Goal: Navigation & Orientation: Find specific page/section

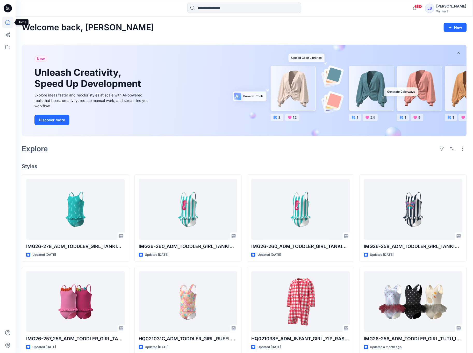
click at [10, 21] on icon at bounding box center [7, 22] width 11 height 11
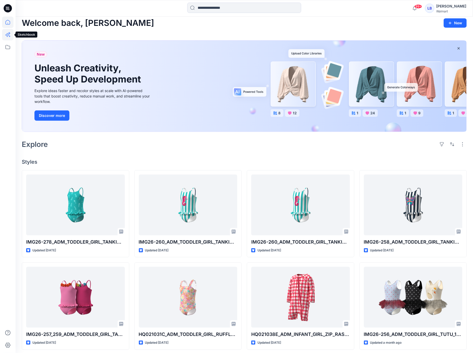
scroll to position [4, 0]
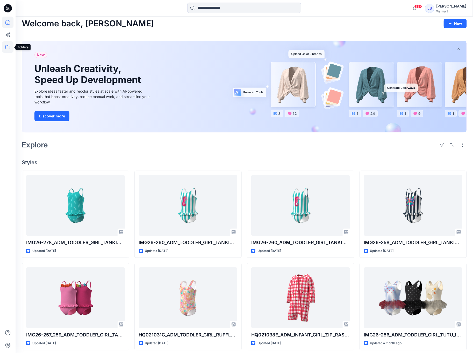
click at [9, 47] on icon at bounding box center [7, 46] width 11 height 11
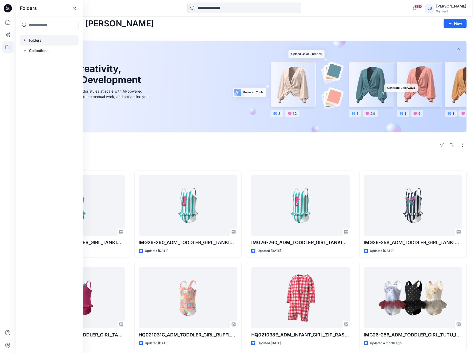
scroll to position [4, 0]
click at [50, 41] on div at bounding box center [49, 40] width 59 height 10
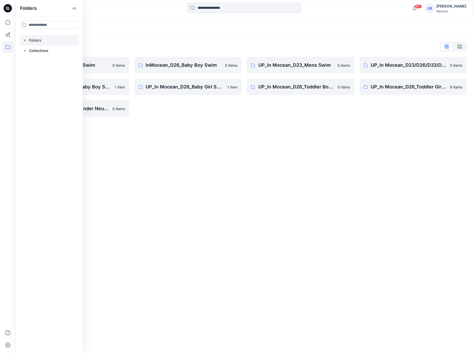
click at [338, 148] on div "Folders Folders List InMocean_D26 Boy's Swim 0 items UP_In Mocean_D26_Baby Boy …" at bounding box center [244, 185] width 457 height 337
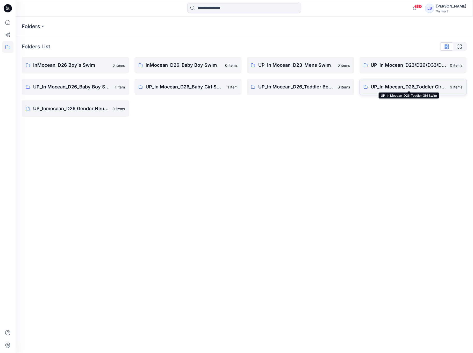
click at [413, 88] on p "UP_In Mocean_D26_Toddler Girl Swim" at bounding box center [409, 86] width 76 height 7
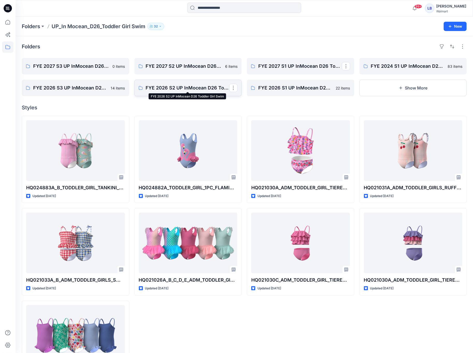
click at [184, 87] on p "FYE 2026 S2 UP InMocean D26 Toddler Girl Swim" at bounding box center [188, 87] width 84 height 7
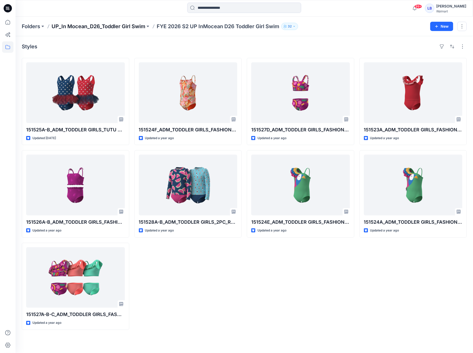
click at [93, 26] on p "UP_In Mocean_D26_Toddler Girl Swim" at bounding box center [99, 26] width 94 height 7
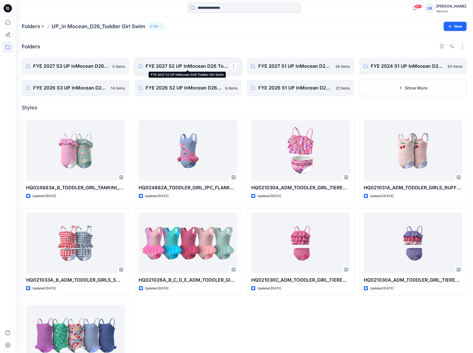
click at [179, 65] on p "FYE 2027 S2 UP InMocean D26 Toddler Girl Swim" at bounding box center [188, 66] width 84 height 7
